Goal: Information Seeking & Learning: Learn about a topic

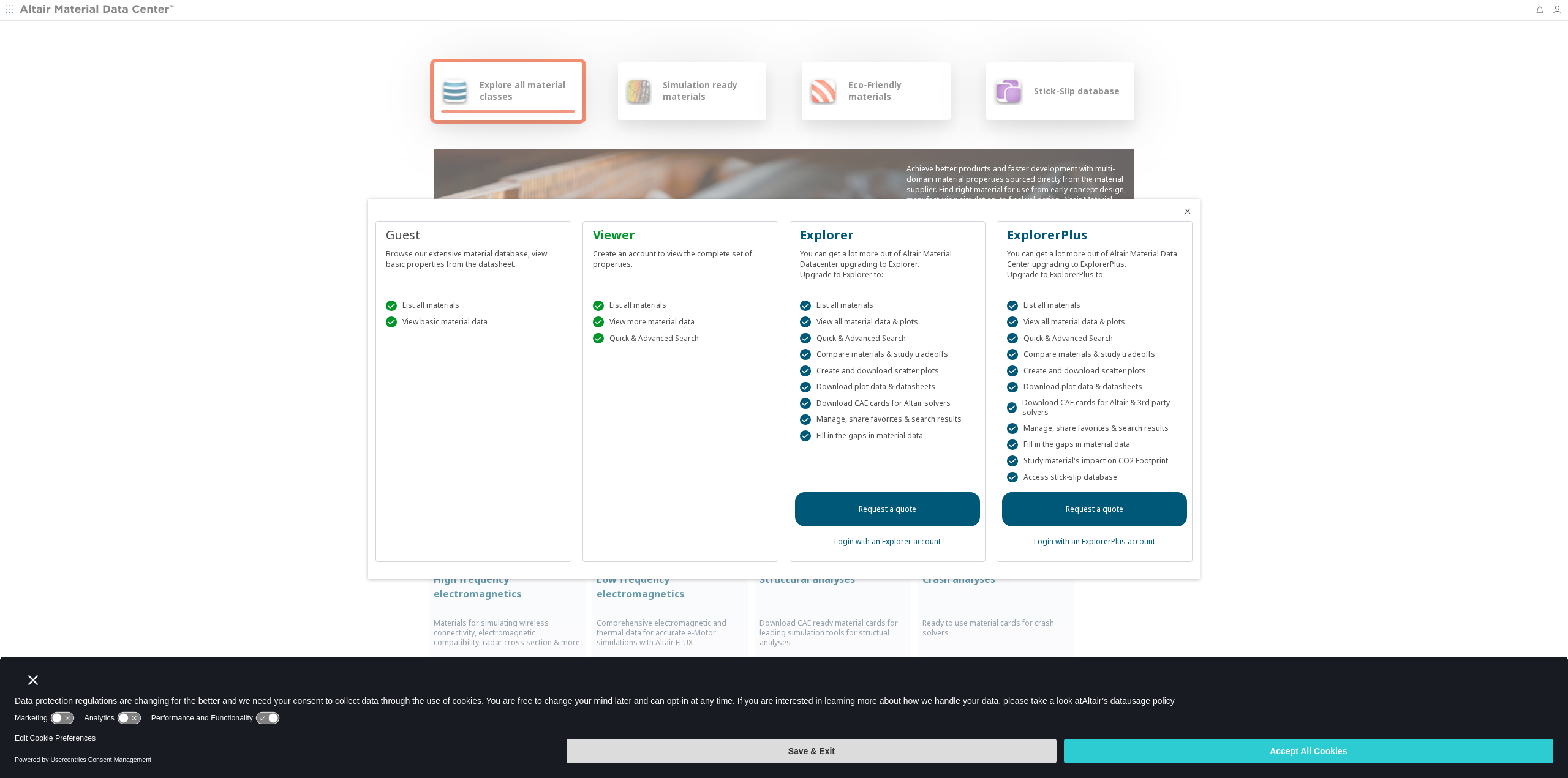
click at [1003, 756] on button "Save & Exit" at bounding box center [811, 752] width 490 height 24
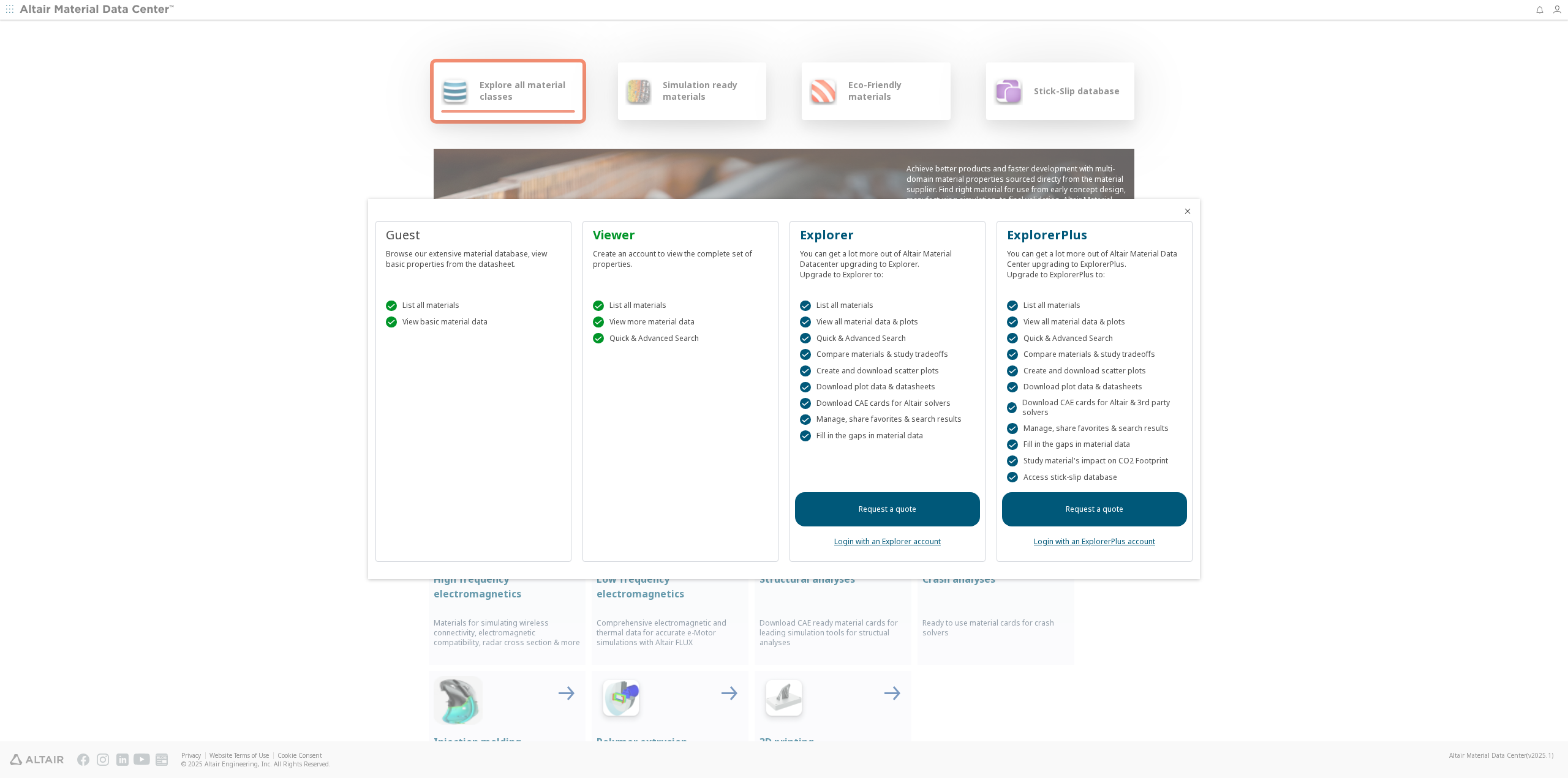
click at [894, 540] on link "Login with an Explorer account" at bounding box center [887, 542] width 107 height 11
click at [1091, 540] on link "Login with an ExplorerPlus account" at bounding box center [1095, 542] width 121 height 11
click at [656, 421] on div "Viewer Create an account to view the complete set of properties.  List all mat…" at bounding box center [681, 392] width 196 height 342
click at [630, 242] on div "Viewer" at bounding box center [680, 235] width 175 height 17
click at [1191, 213] on icon "Close" at bounding box center [1188, 211] width 10 height 10
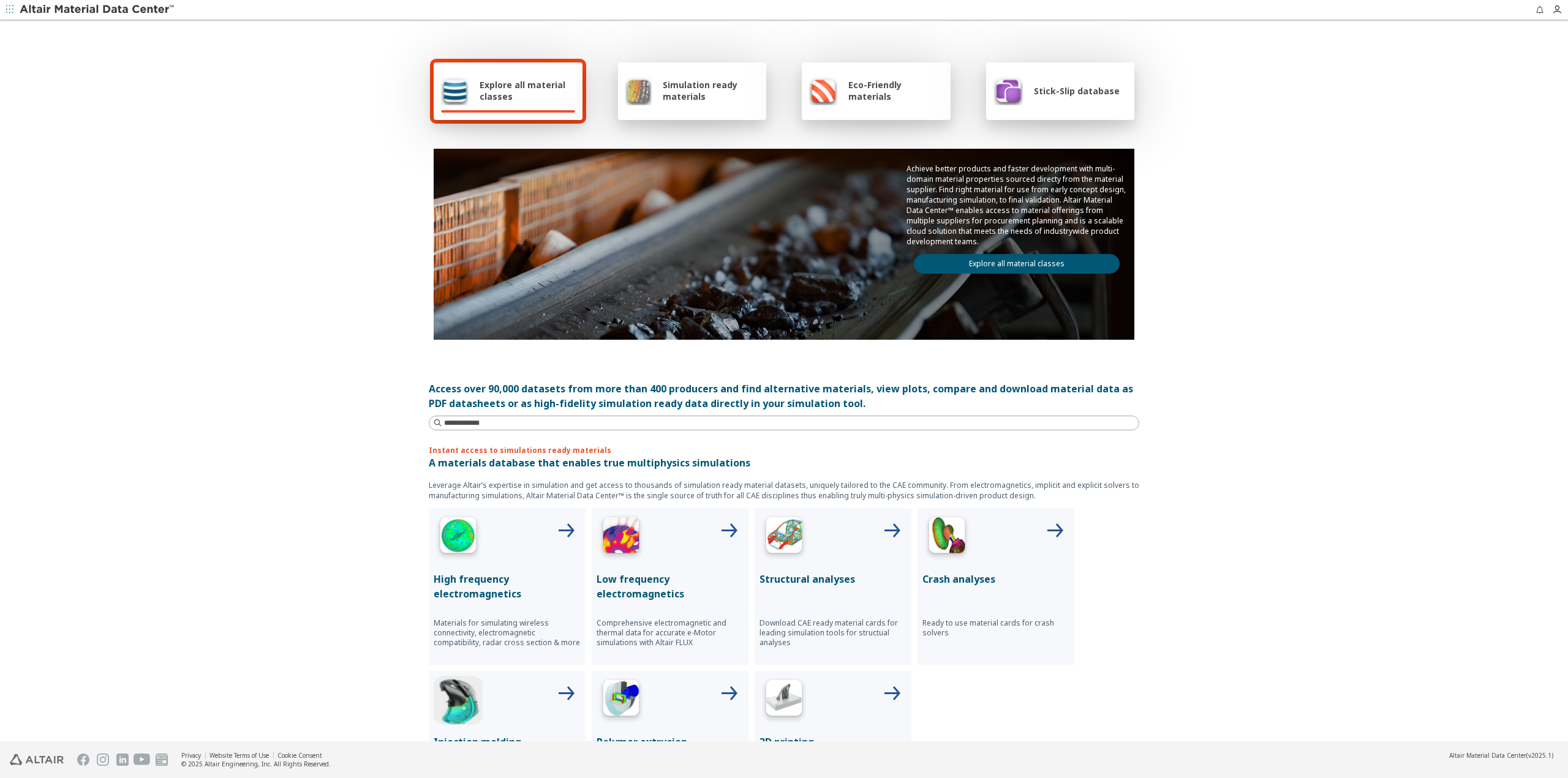
click at [508, 92] on span "Explore all material classes" at bounding box center [528, 90] width 95 height 23
click at [701, 91] on span "Simulation ready materials" at bounding box center [711, 90] width 96 height 23
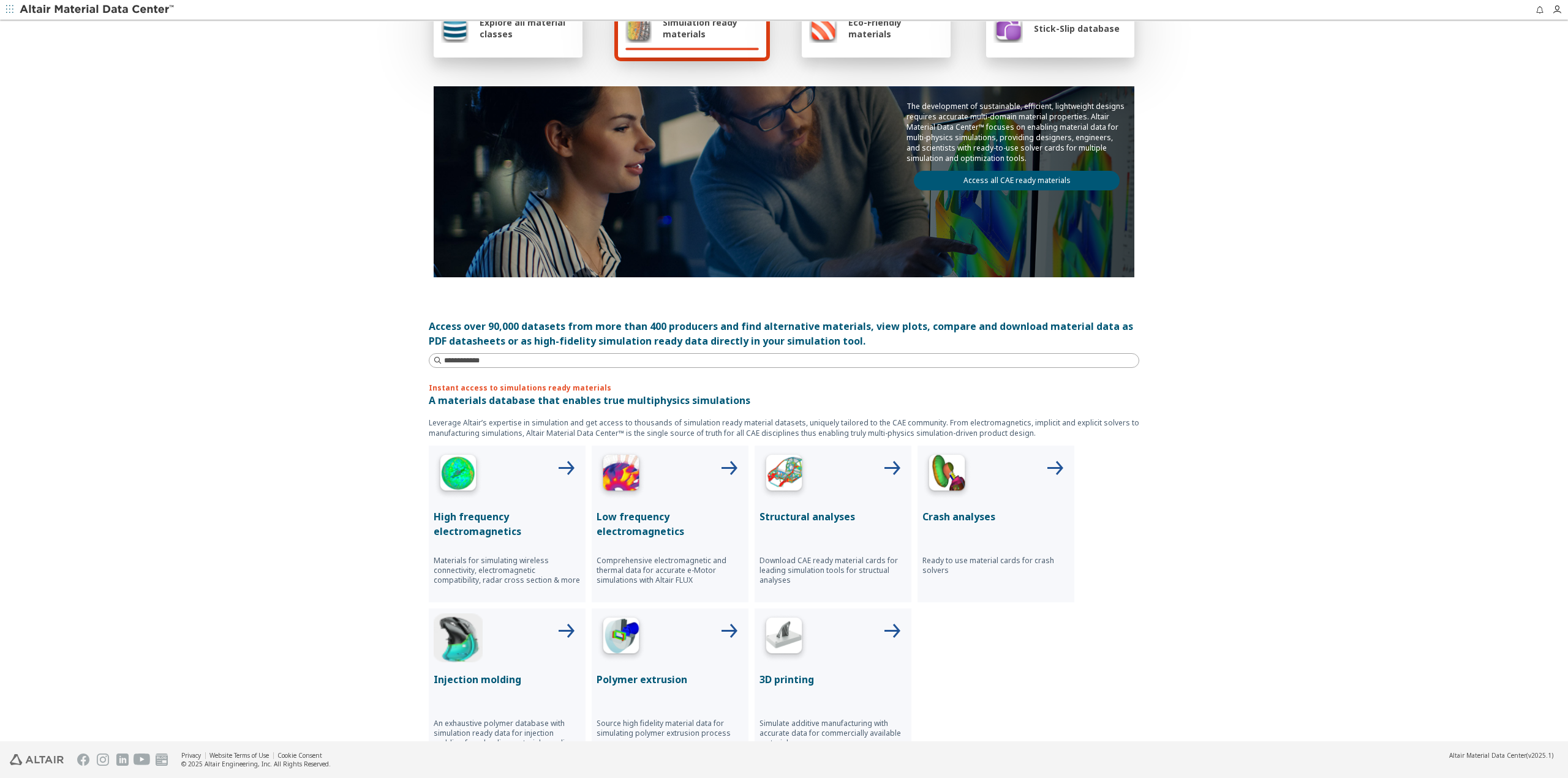
scroll to position [184, 0]
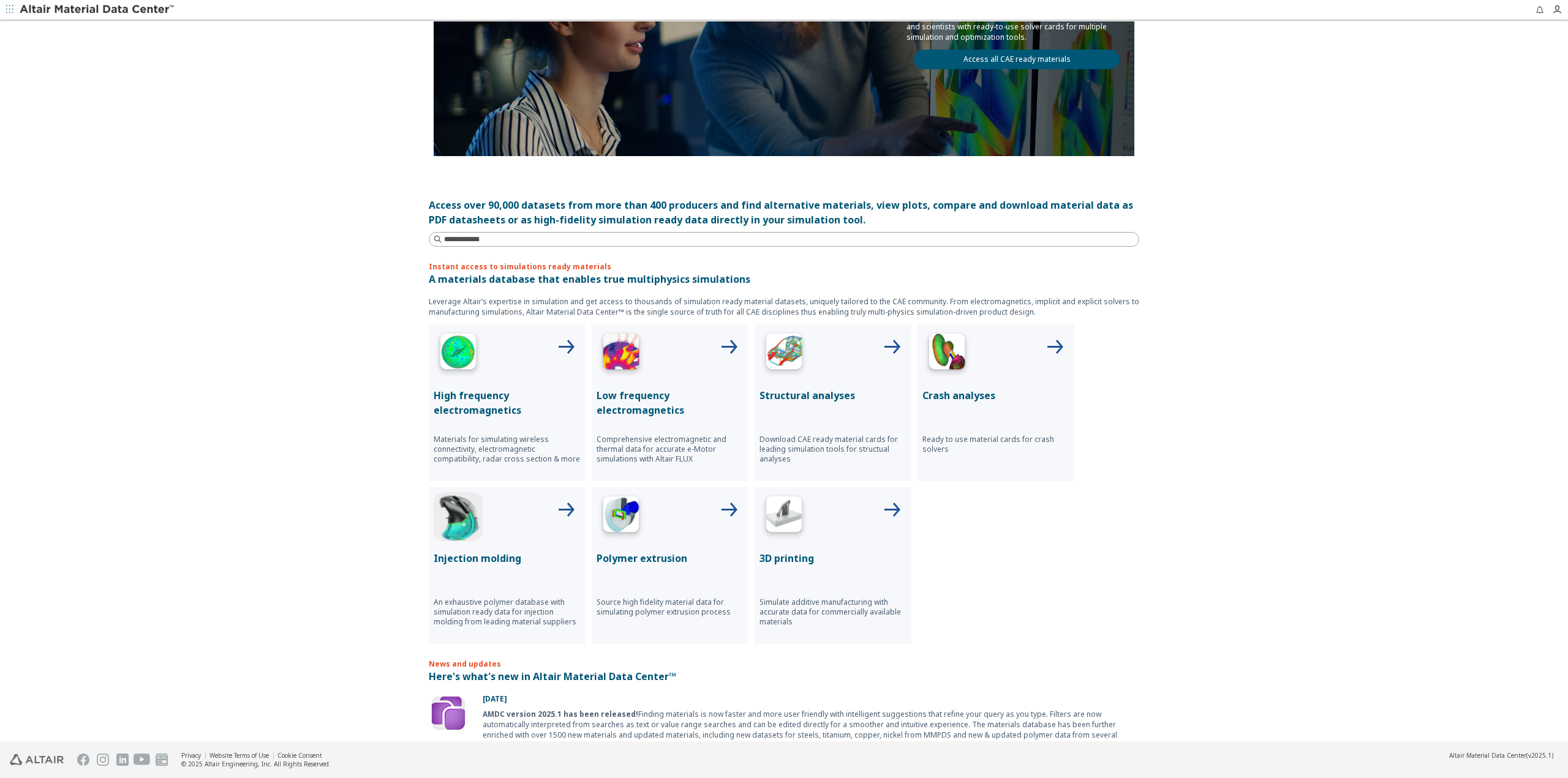
click at [971, 394] on p "Crash analyses" at bounding box center [996, 395] width 147 height 14
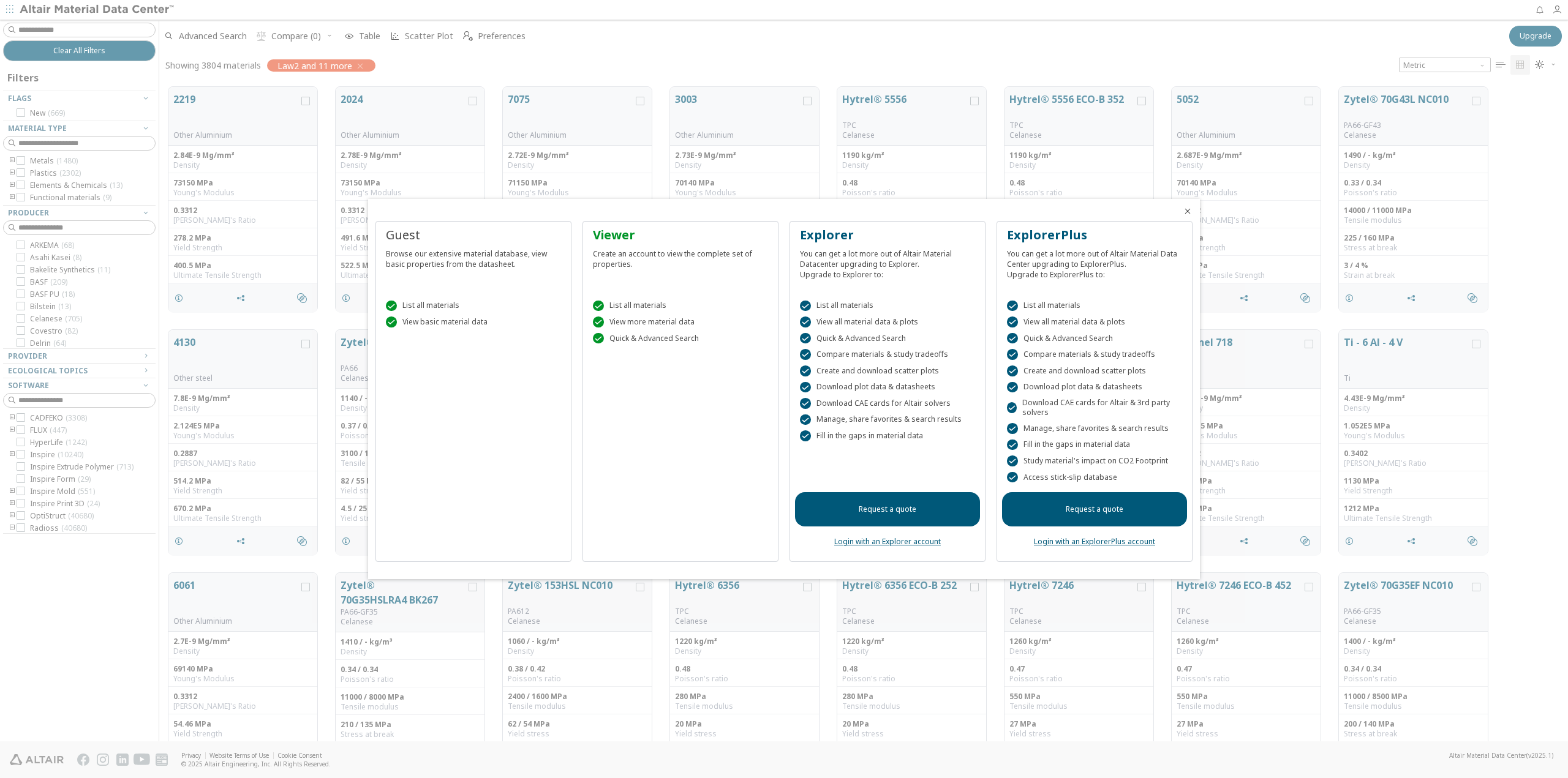
scroll to position [655, 1399]
click at [672, 266] on div "Create an account to view the complete set of properties." at bounding box center [680, 257] width 175 height 26
click at [670, 259] on div "Create an account to view the complete set of properties." at bounding box center [680, 257] width 175 height 26
click at [1187, 212] on icon "Close" at bounding box center [1188, 211] width 10 height 10
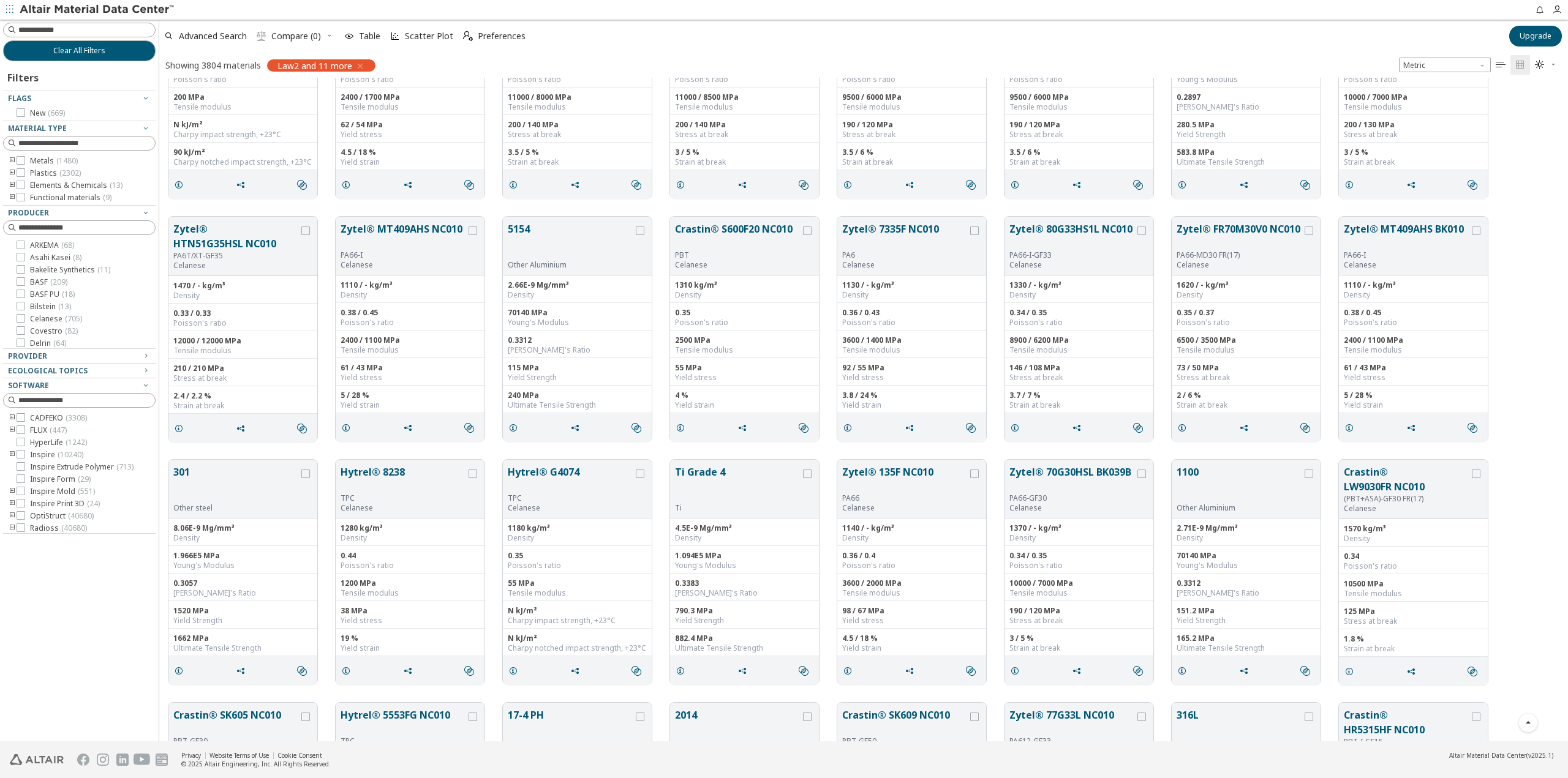
scroll to position [1347, 0]
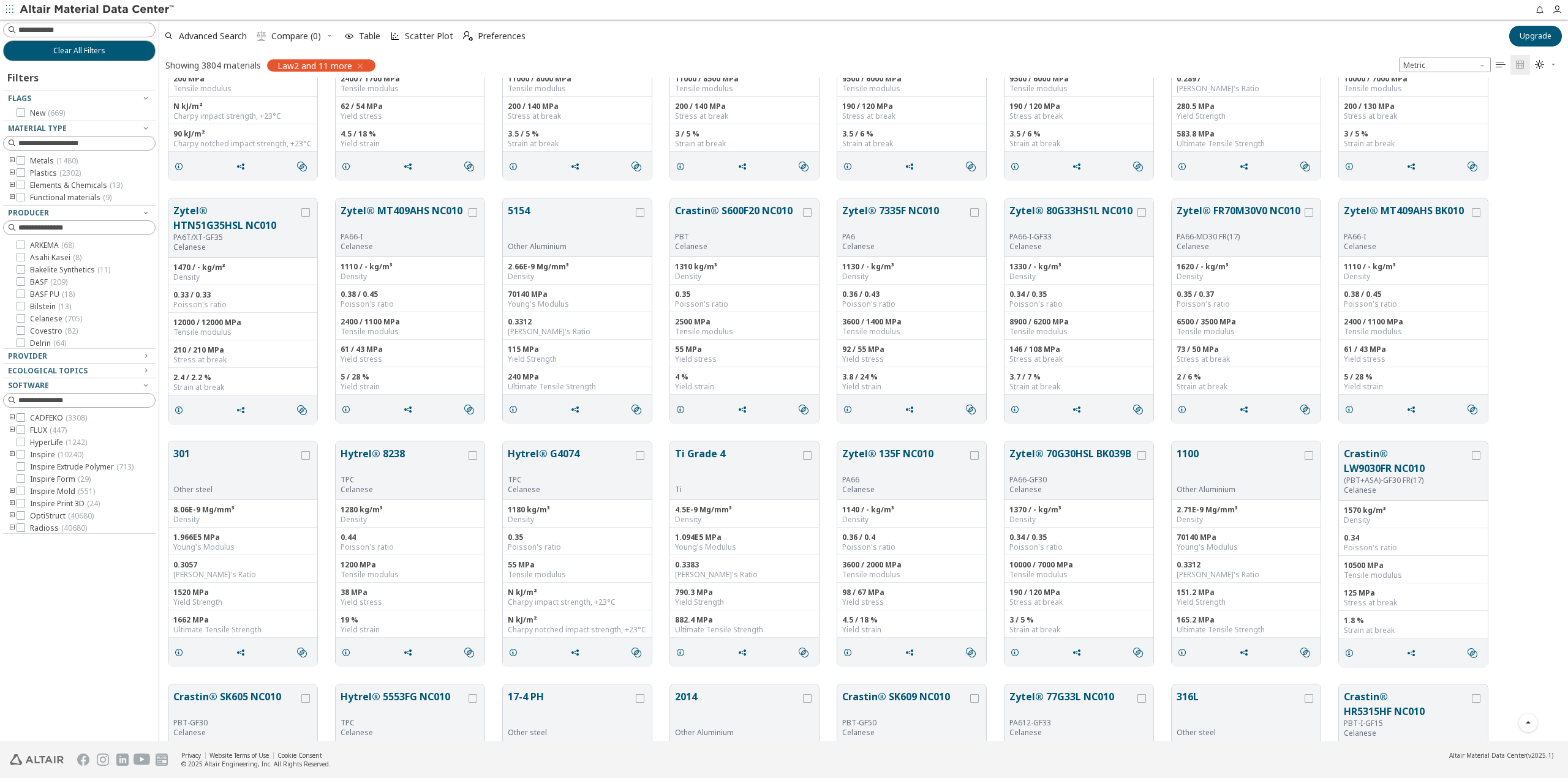
click at [14, 161] on icon "toogle group" at bounding box center [12, 160] width 8 height 10
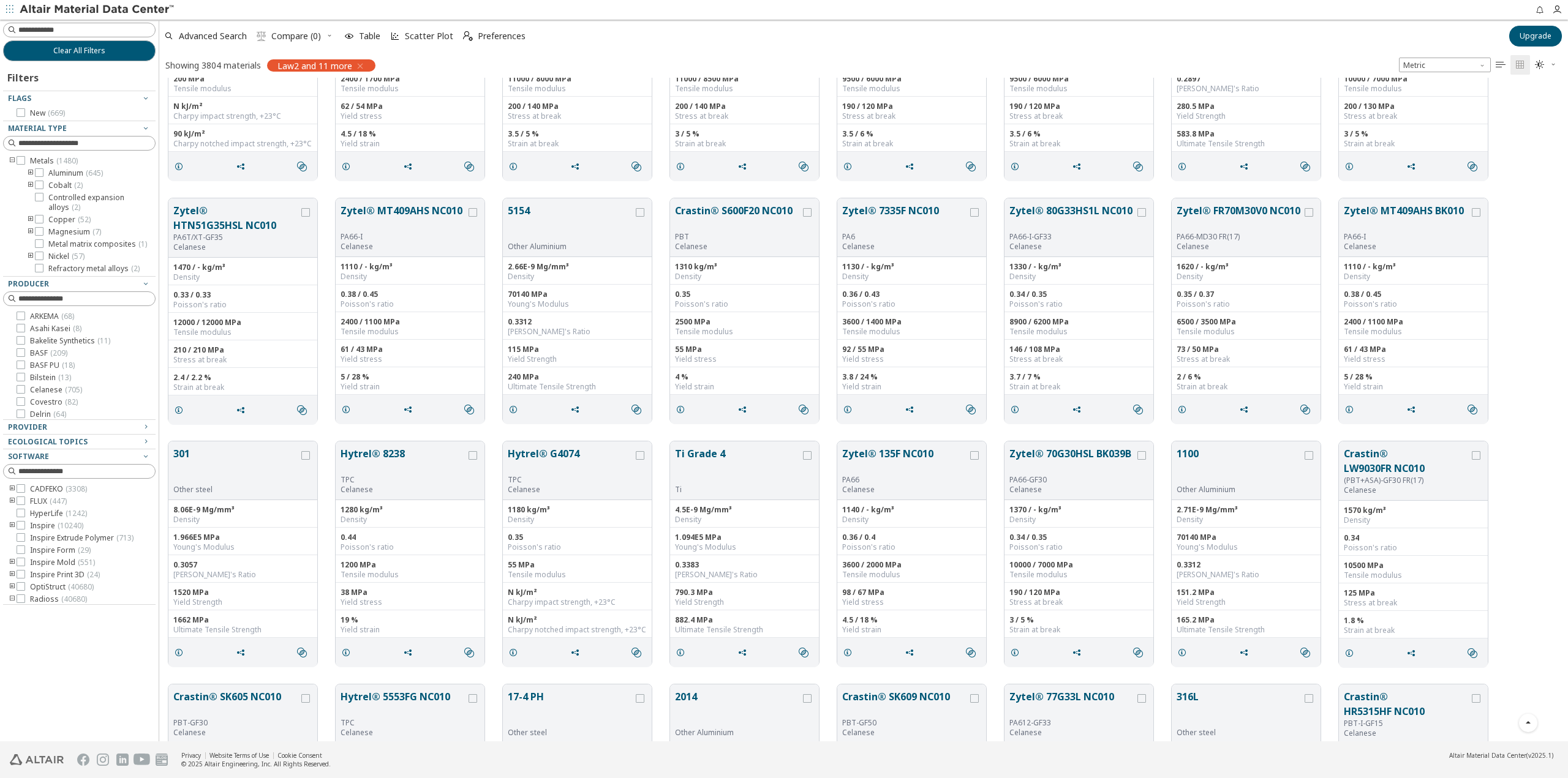
click at [30, 174] on icon "toogle group" at bounding box center [30, 173] width 8 height 10
click at [61, 198] on icon at bounding box center [57, 197] width 8 height 8
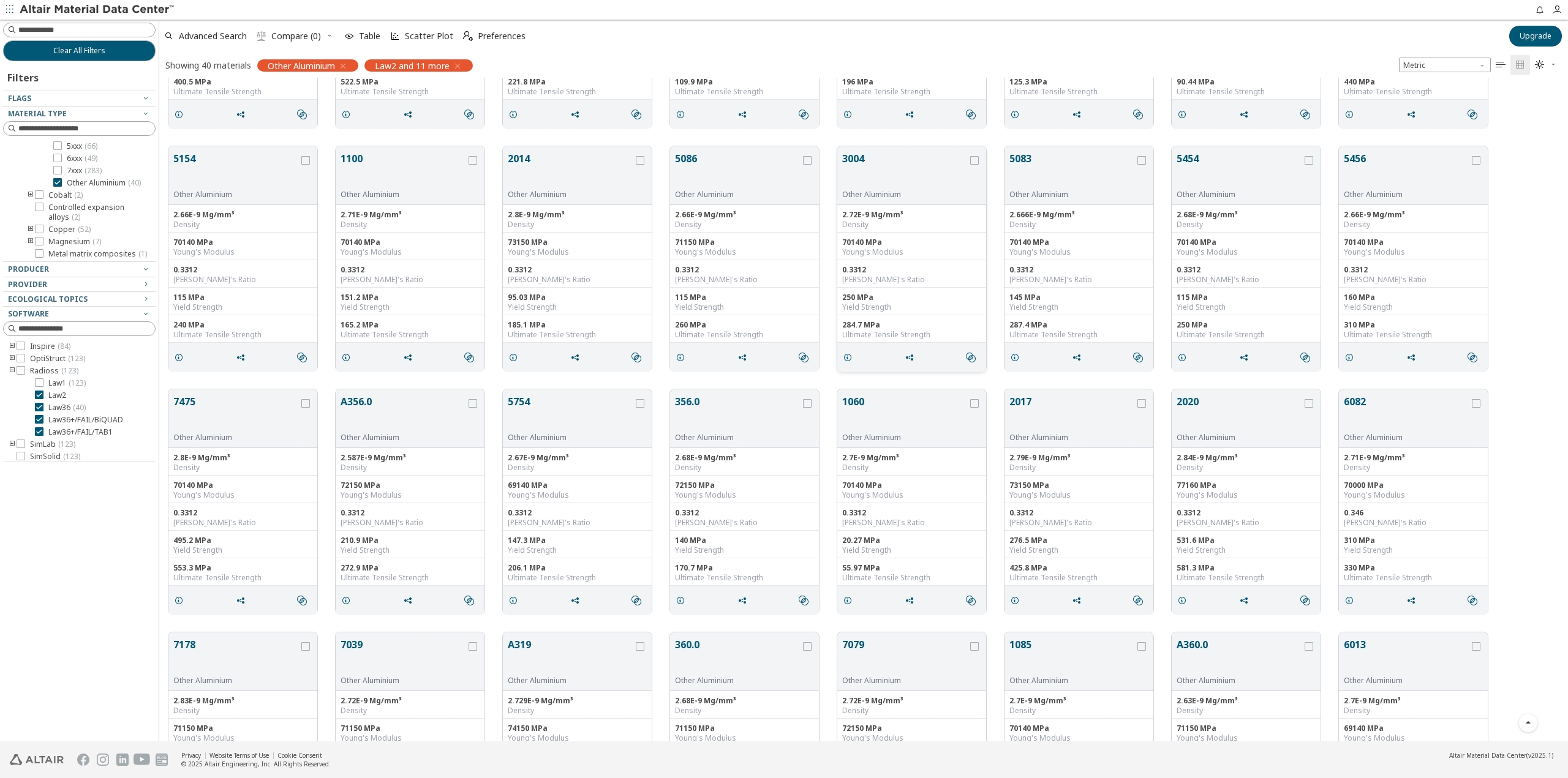
scroll to position [245, 0]
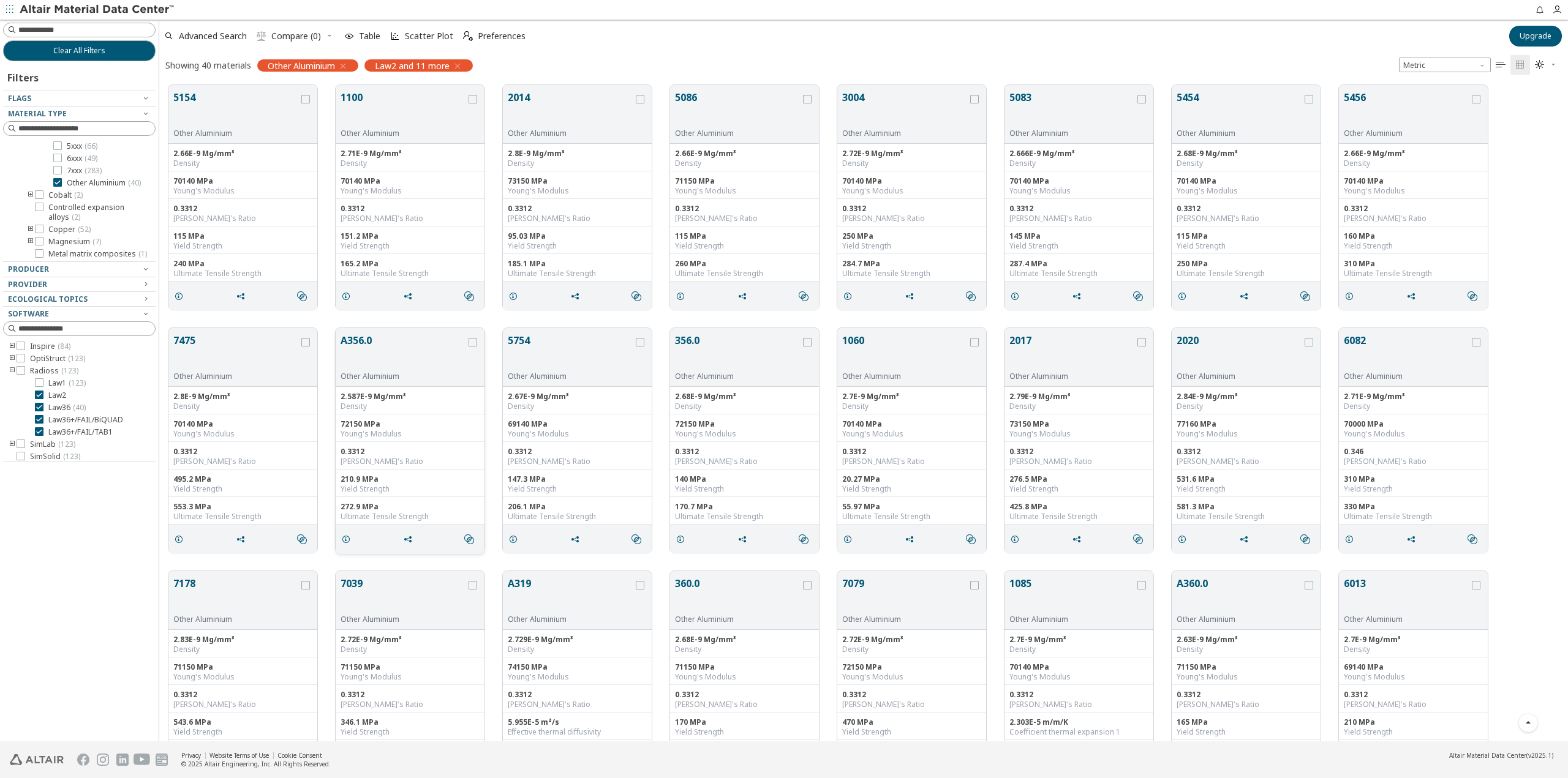
click at [426, 348] on button "A356.0" at bounding box center [404, 352] width 126 height 39
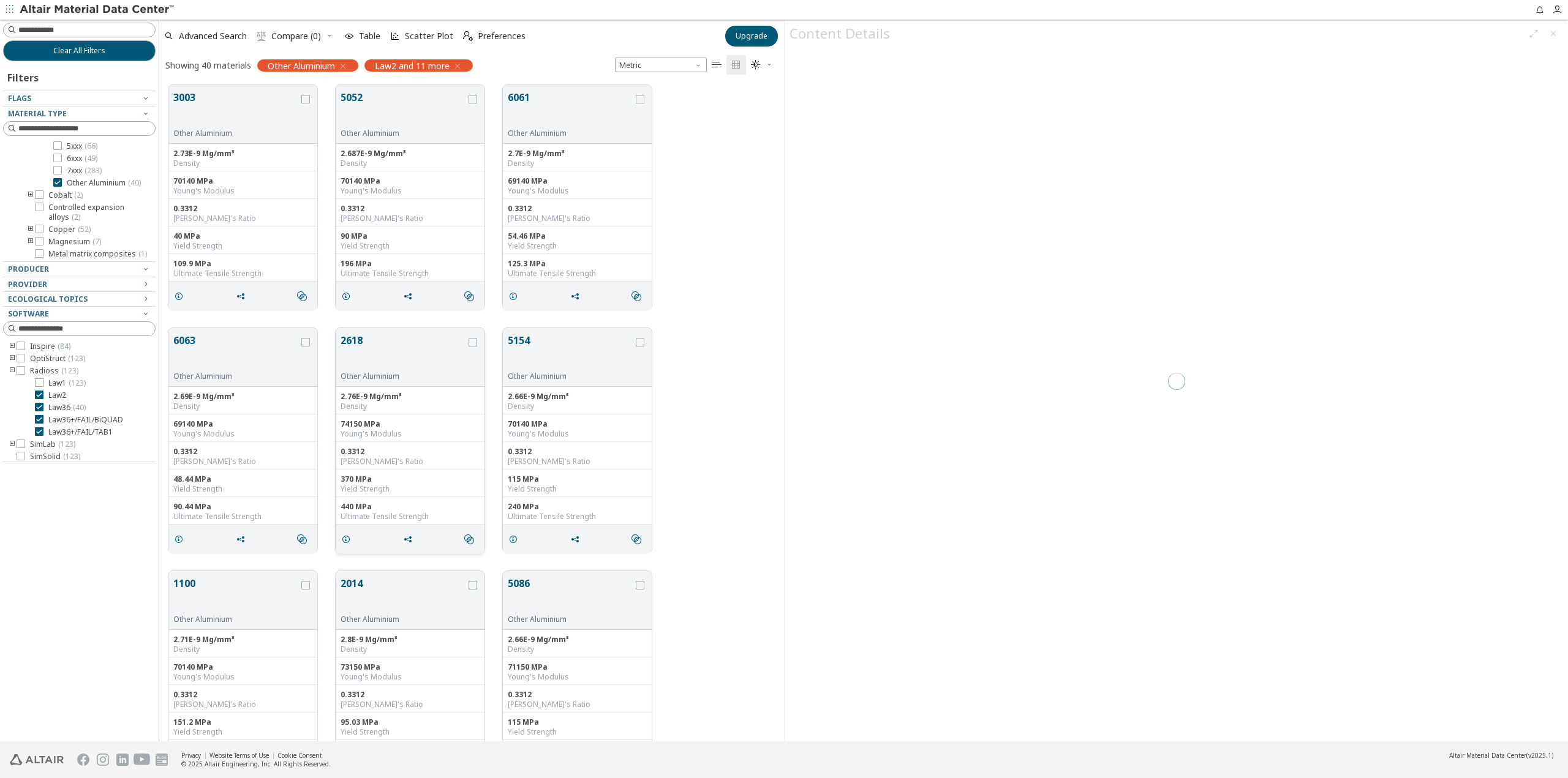
scroll to position [655, 615]
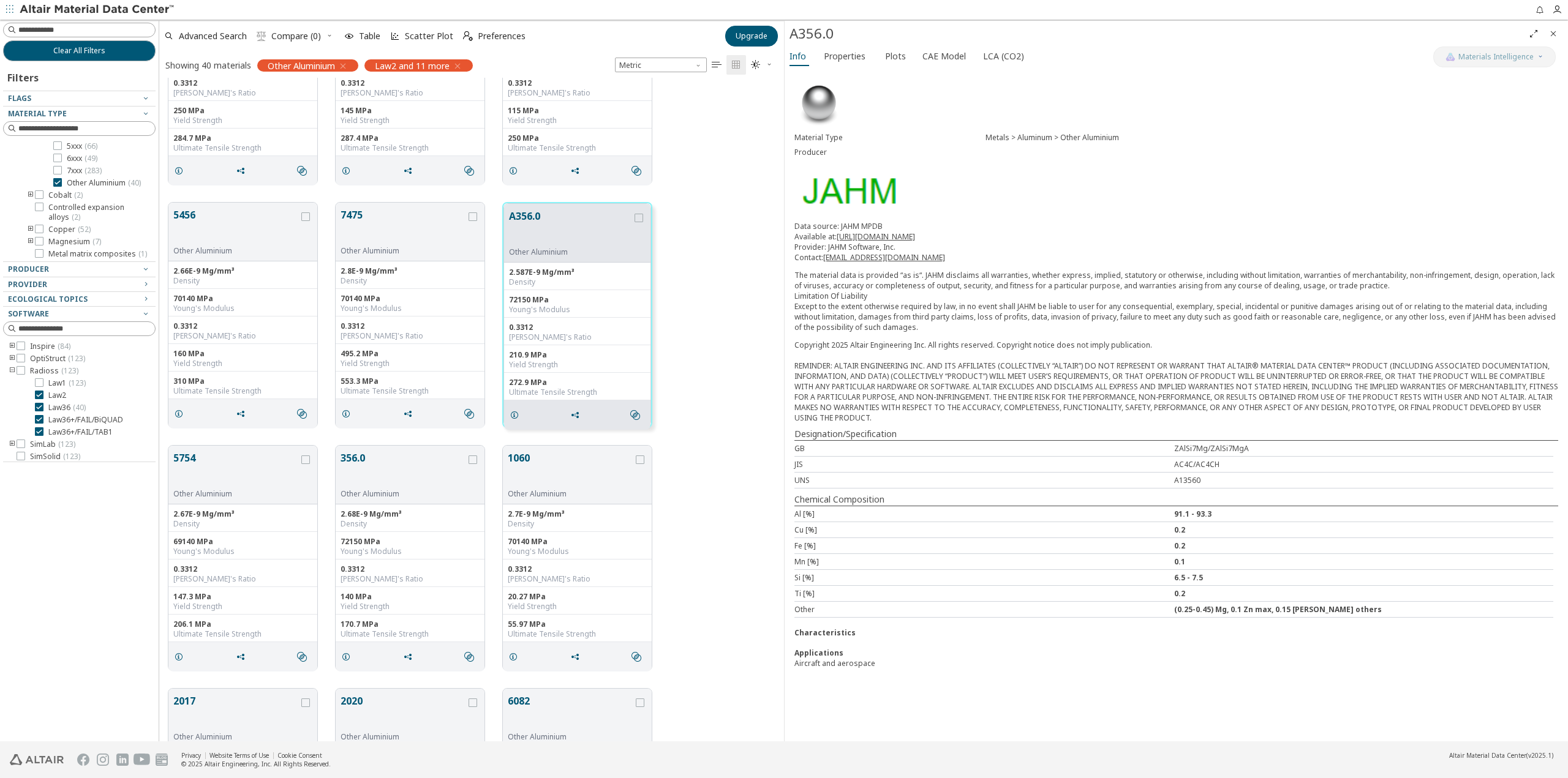
scroll to position [1104, 0]
click at [194, 465] on button "5754" at bounding box center [236, 465] width 126 height 39
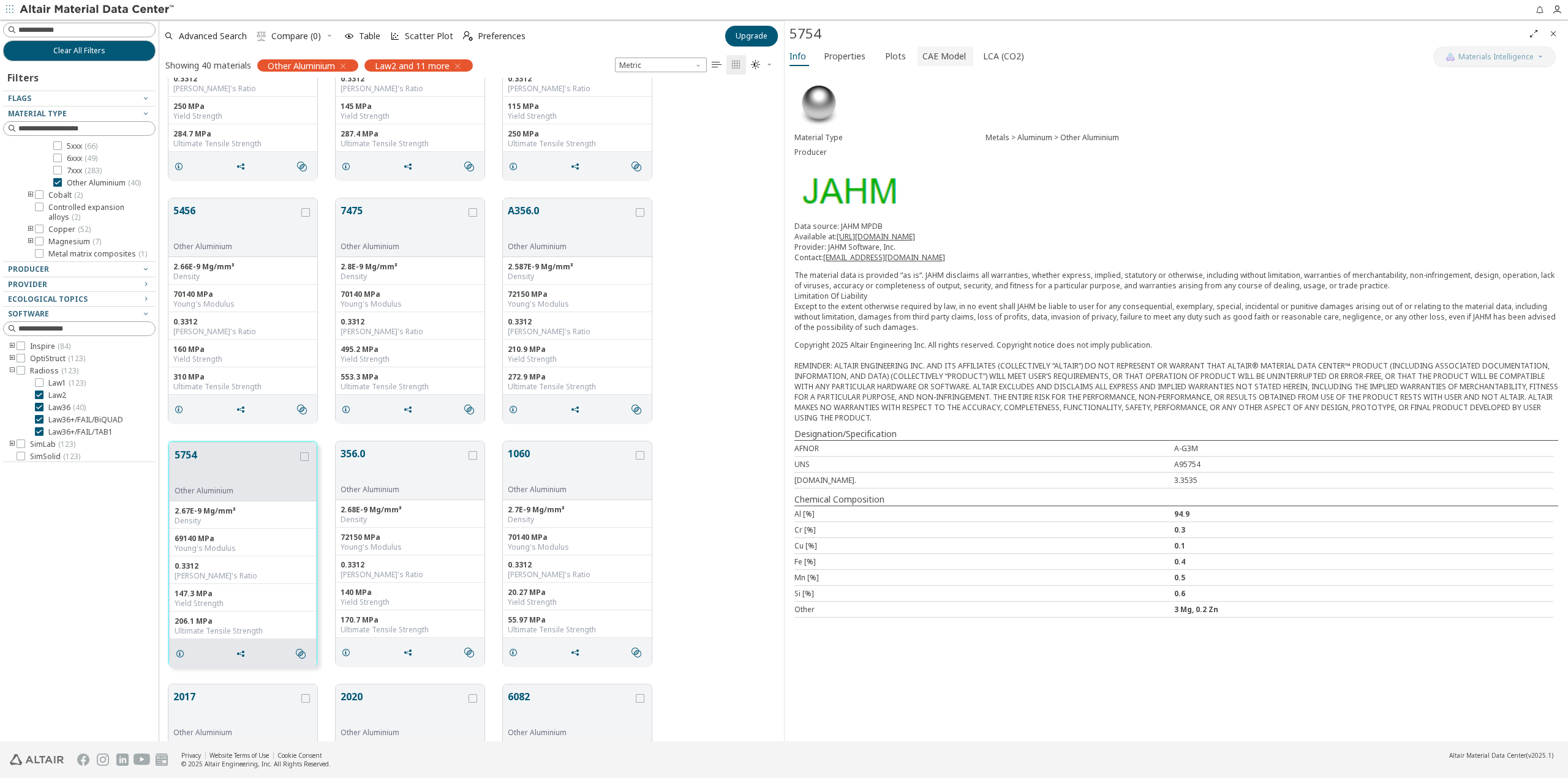
click at [941, 56] on span "CAE Model" at bounding box center [944, 56] width 43 height 20
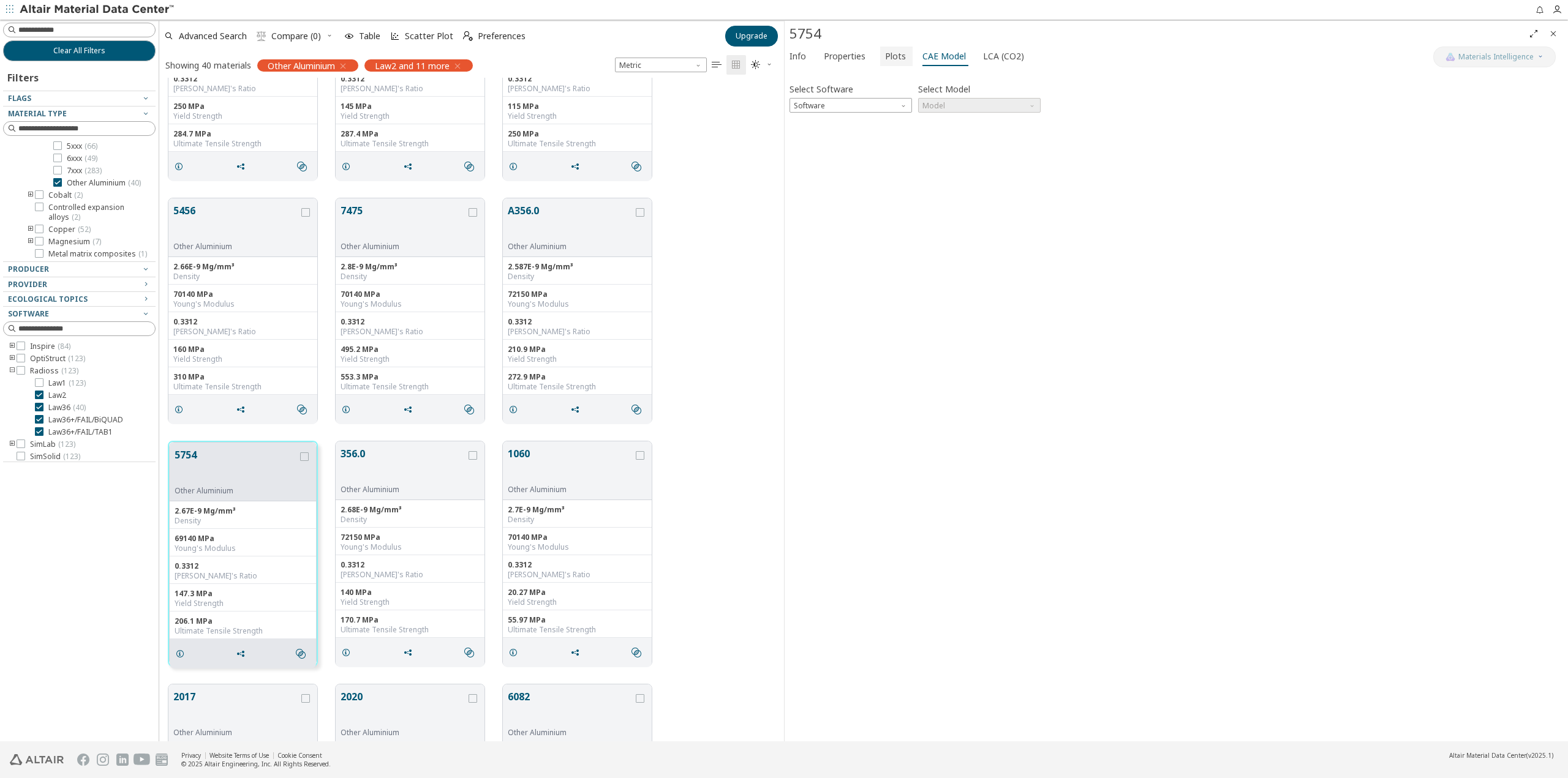
click at [886, 59] on span "Plots" at bounding box center [896, 56] width 21 height 20
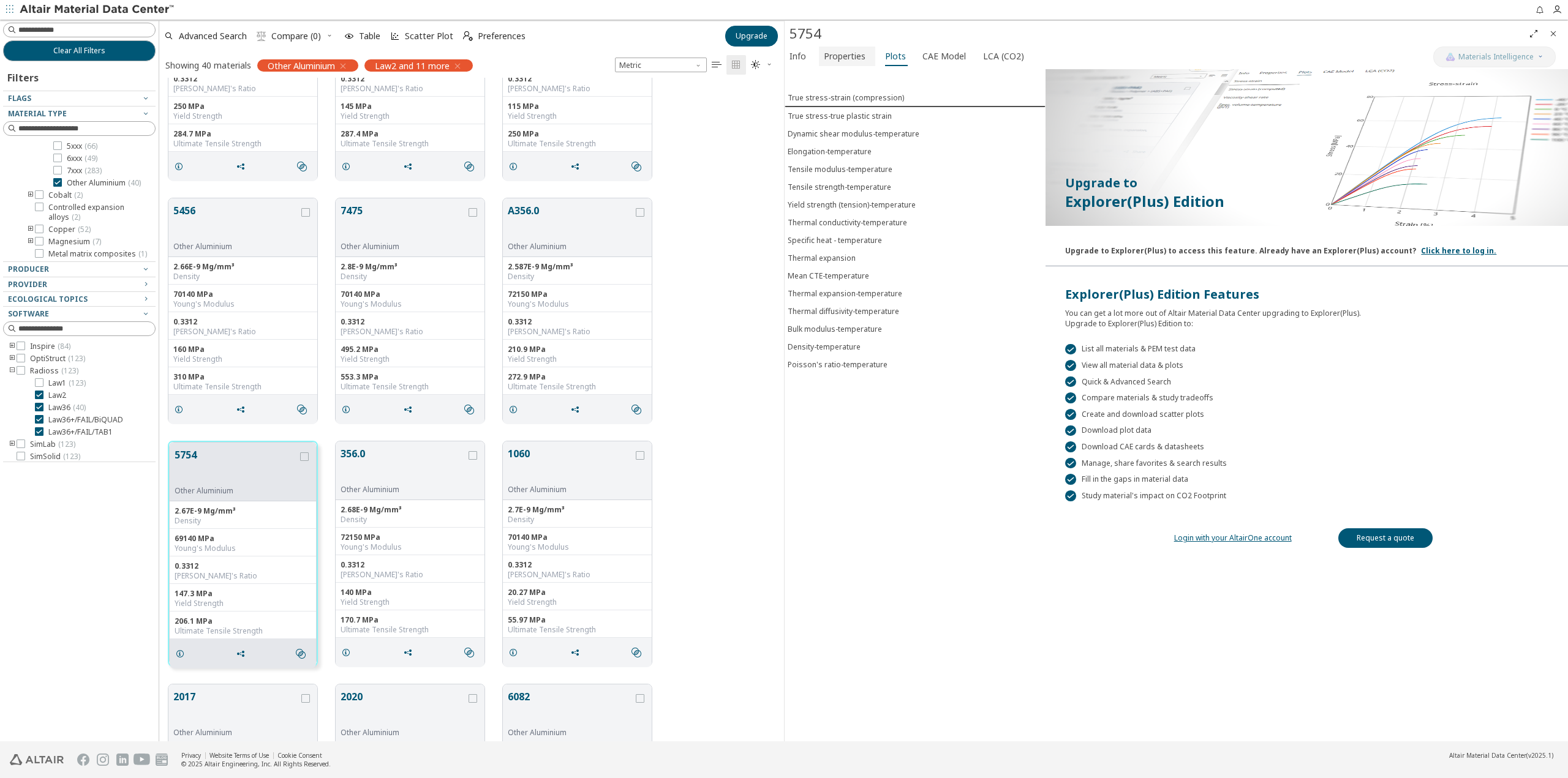
click at [843, 54] on span "Properties" at bounding box center [844, 56] width 42 height 20
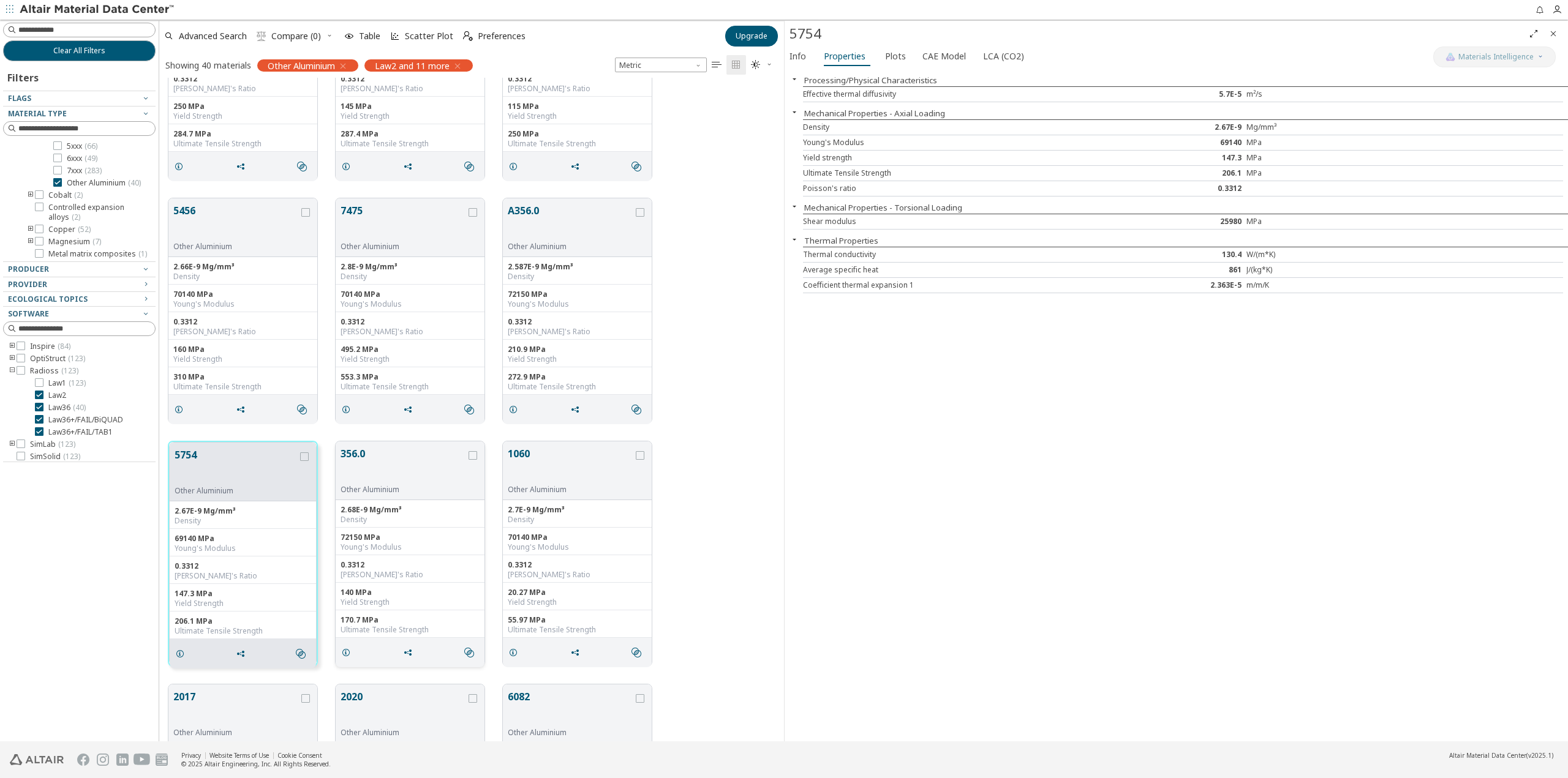
click at [410, 465] on button "356.0" at bounding box center [404, 465] width 126 height 39
